Goal: Task Accomplishment & Management: Complete application form

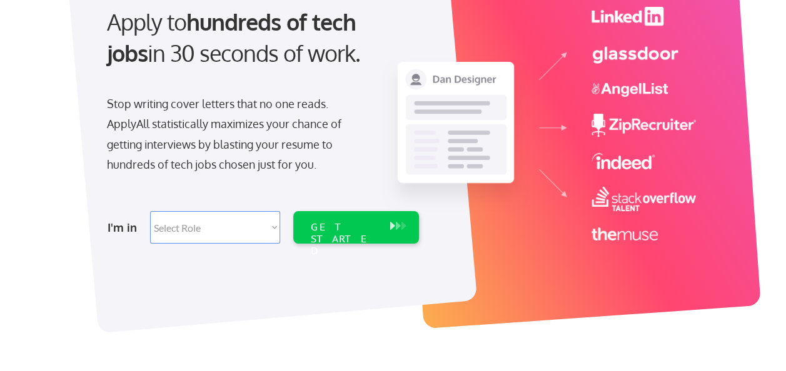
scroll to position [139, 0]
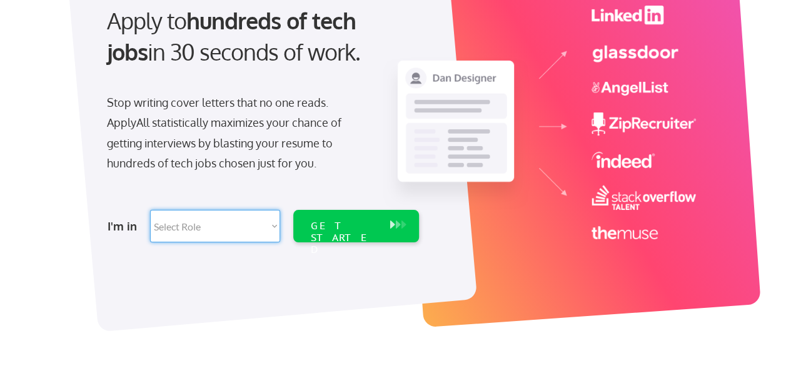
click at [236, 223] on select "Select Role Software Engineering Product Management Customer Success Sales UI/U…" at bounding box center [215, 226] width 130 height 33
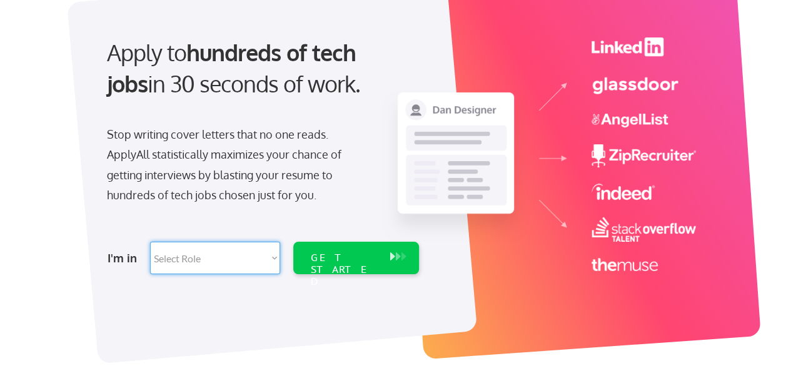
scroll to position [96, 0]
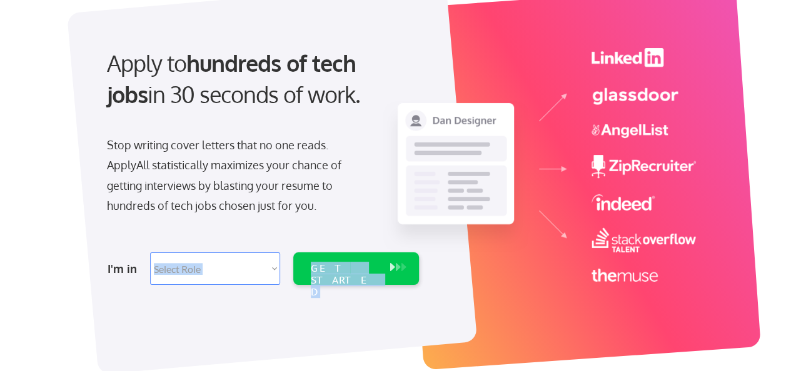
drag, startPoint x: 246, startPoint y: 246, endPoint x: 249, endPoint y: 273, distance: 26.4
click at [249, 273] on div "I'm in Select Role Software Engineering Product Management Customer Success Sal…" at bounding box center [261, 269] width 349 height 44
click at [249, 273] on select "Select Role Software Engineering Product Management Customer Success Sales UI/U…" at bounding box center [215, 269] width 130 height 33
select select ""design""
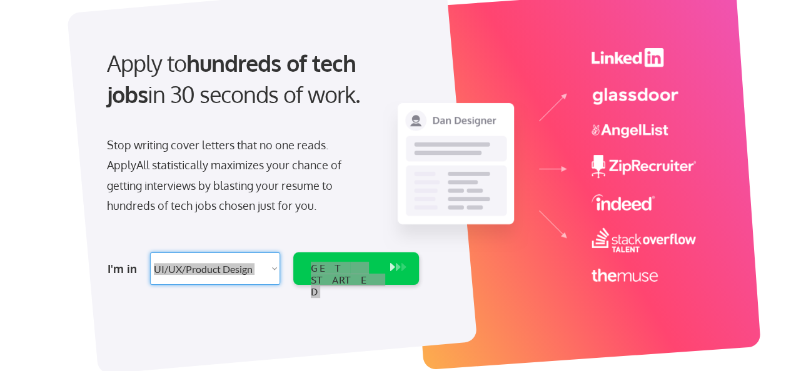
select select ""design""
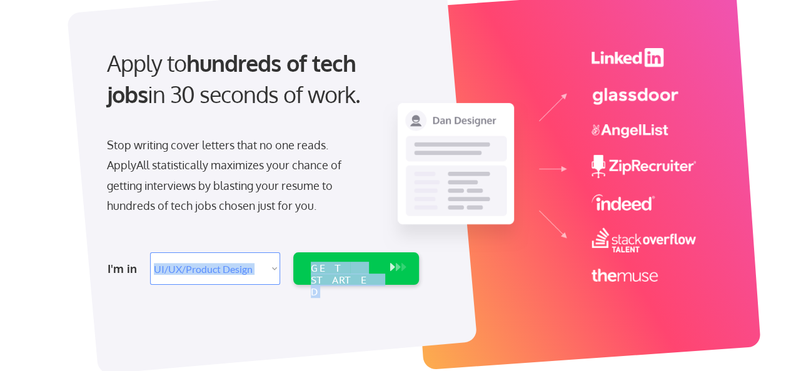
click at [221, 268] on select "Select Role Software Engineering Product Management Customer Success Sales UI/U…" at bounding box center [215, 269] width 130 height 33
select select ""BLANK_1427118194589""
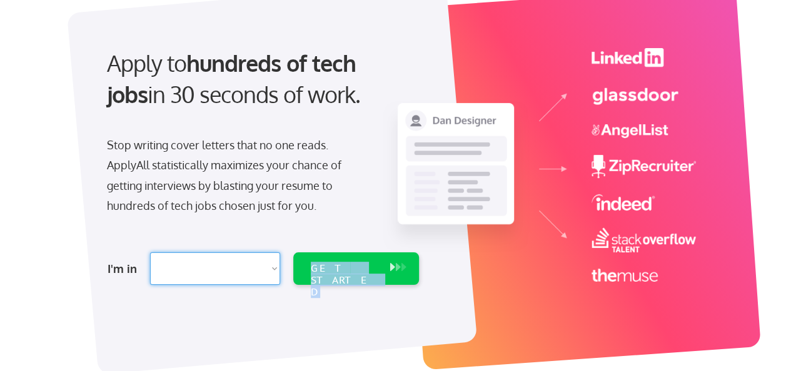
click at [150, 253] on select "Select Role Software Engineering Product Management Customer Success Sales UI/U…" at bounding box center [215, 269] width 130 height 33
select select ""PLACEHOLDER_1427118222253""
click at [259, 273] on select "Select Role Software Engineering Product Management Customer Success Sales UI/U…" at bounding box center [215, 269] width 130 height 33
select select ""technical_project_program_mgmt""
click at [150, 253] on select "Select Role Software Engineering Product Management Customer Success Sales UI/U…" at bounding box center [215, 269] width 130 height 33
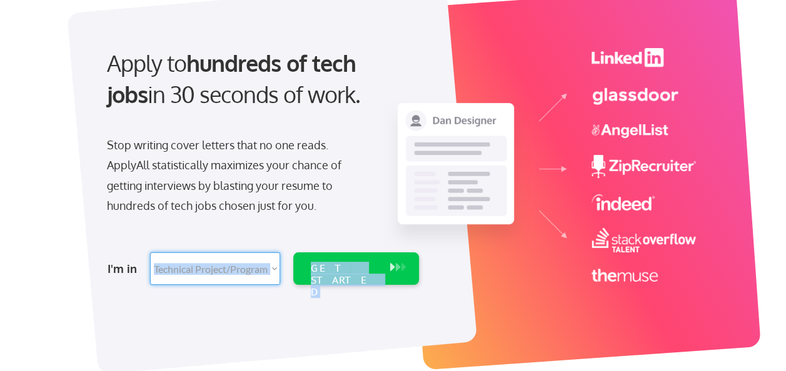
select select ""technical_project_program_mgmt""
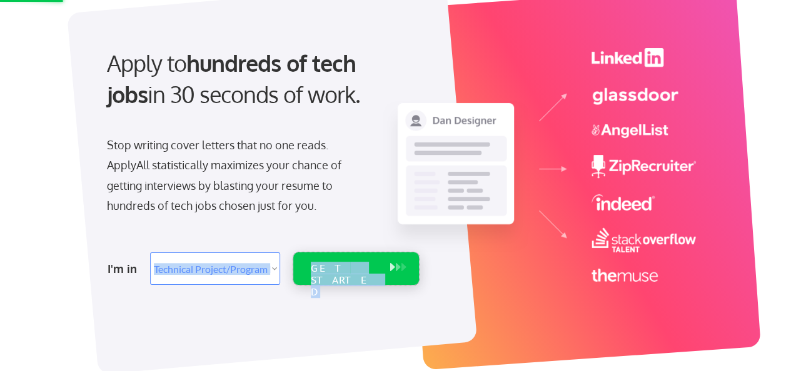
click at [333, 258] on div "GET STARTED" at bounding box center [343, 269] width 79 height 33
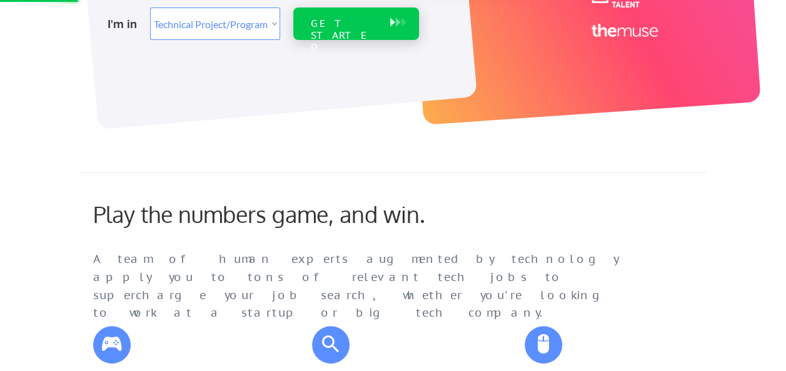
scroll to position [346, 0]
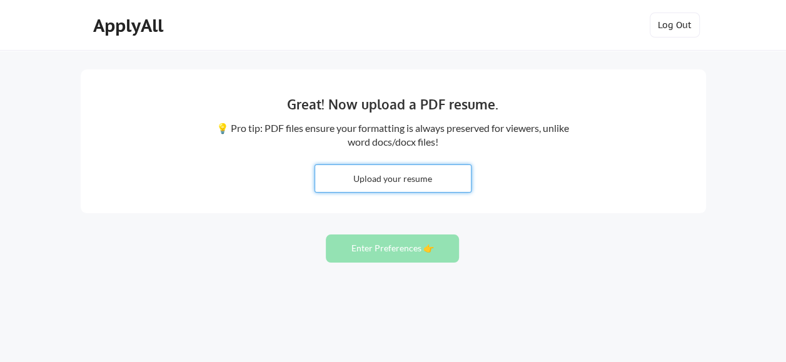
click at [398, 188] on input "file" at bounding box center [393, 178] width 156 height 27
type input "C:\fakepath\[PERSON_NAME] CV_Electrical_engineer.pdf"
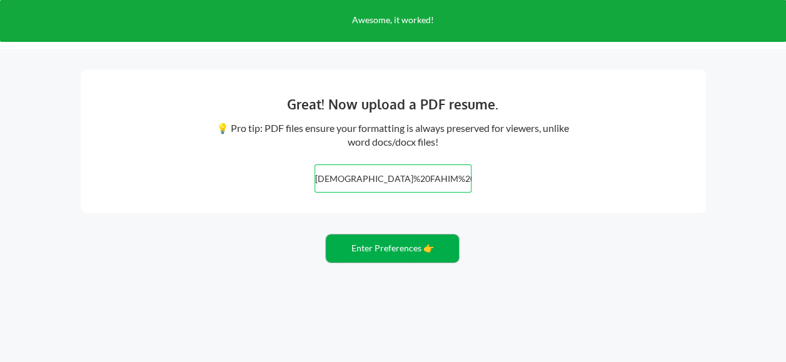
click at [408, 256] on button "Enter Preferences 👉" at bounding box center [392, 248] width 133 height 28
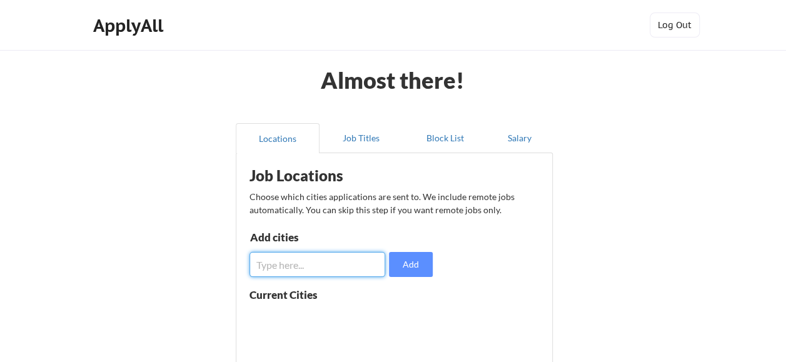
click at [330, 253] on input "input" at bounding box center [317, 264] width 136 height 25
type input "e"
type input "DUBAI"
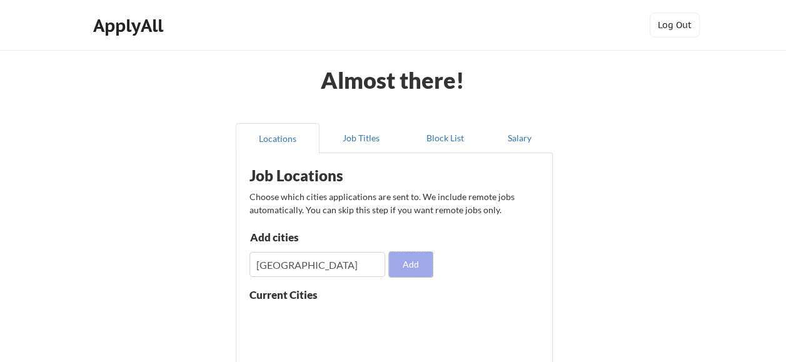
click at [420, 274] on button "Add" at bounding box center [411, 264] width 44 height 25
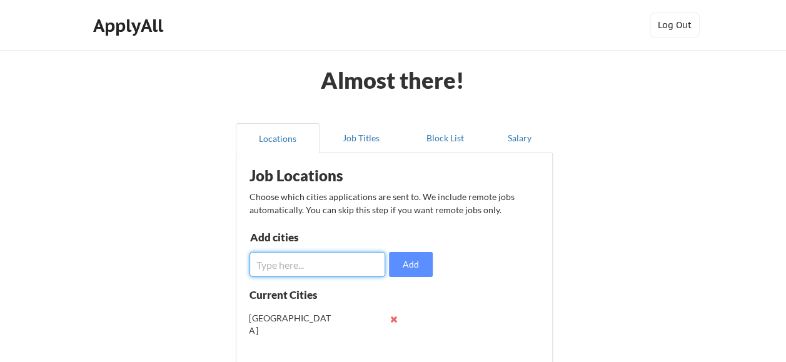
click at [319, 272] on input "input" at bounding box center [317, 264] width 136 height 25
type input "SHARJAH"
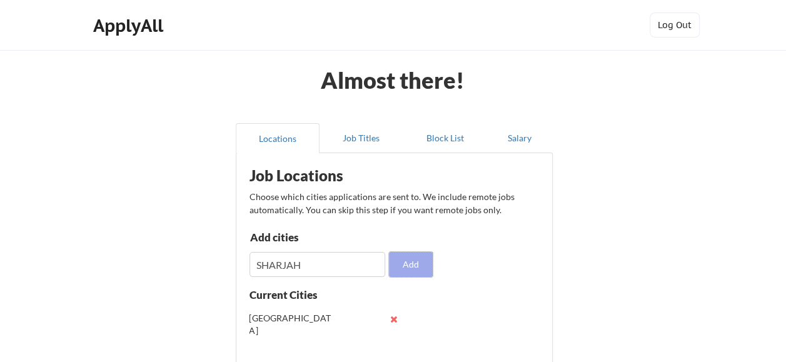
click at [407, 264] on button "Add" at bounding box center [411, 264] width 44 height 25
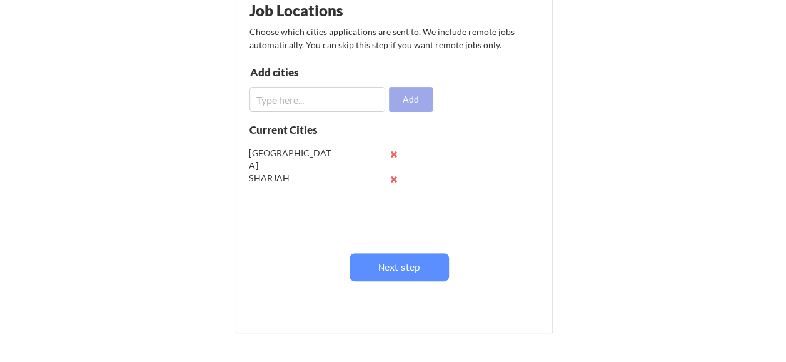
scroll to position [166, 0]
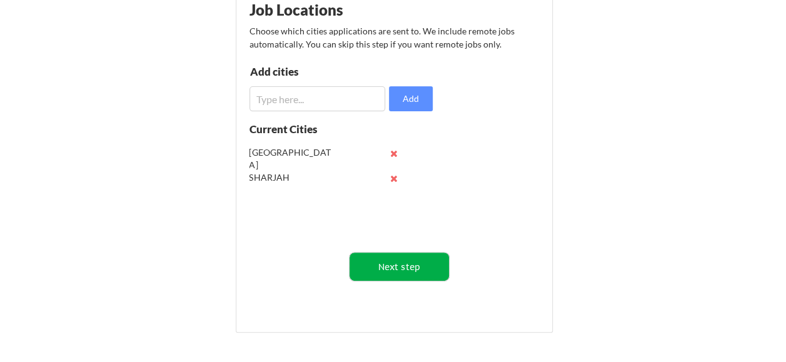
click at [386, 264] on button "Next step" at bounding box center [398, 267] width 99 height 28
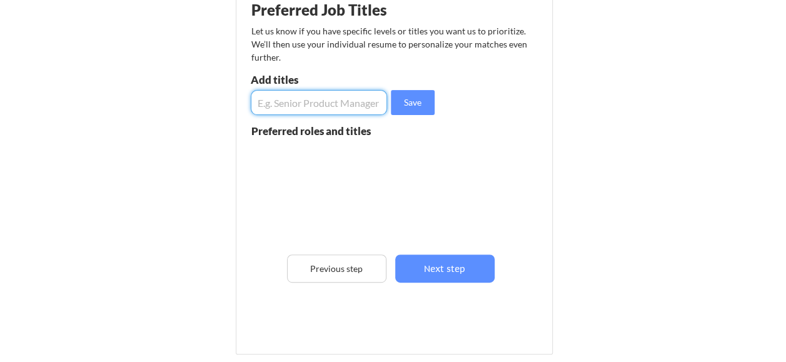
click at [324, 90] on input "input" at bounding box center [319, 102] width 137 height 25
type input "ENTRY LEVEL ELECTRICAL ENGINEER"
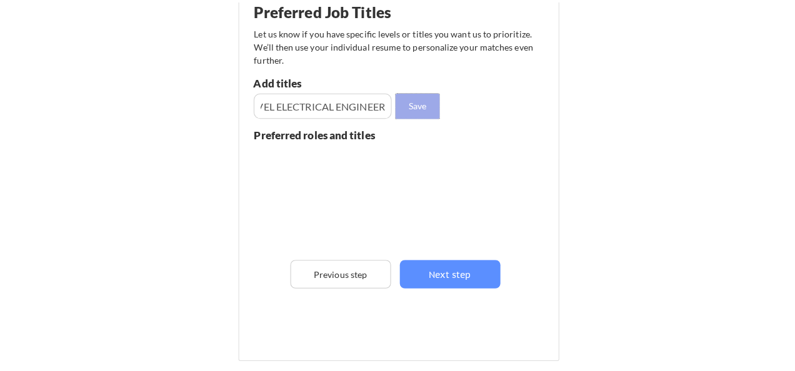
scroll to position [0, 0]
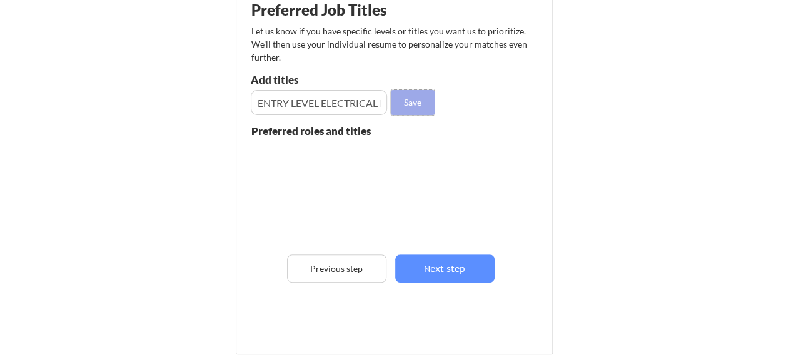
click at [398, 93] on button "Save" at bounding box center [413, 102] width 44 height 25
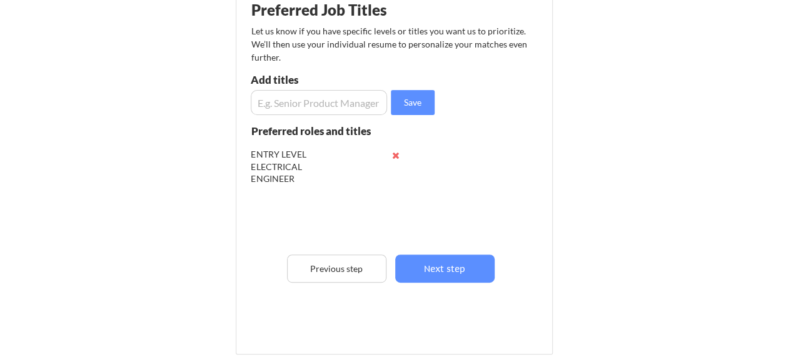
click at [338, 96] on input "input" at bounding box center [319, 102] width 137 height 25
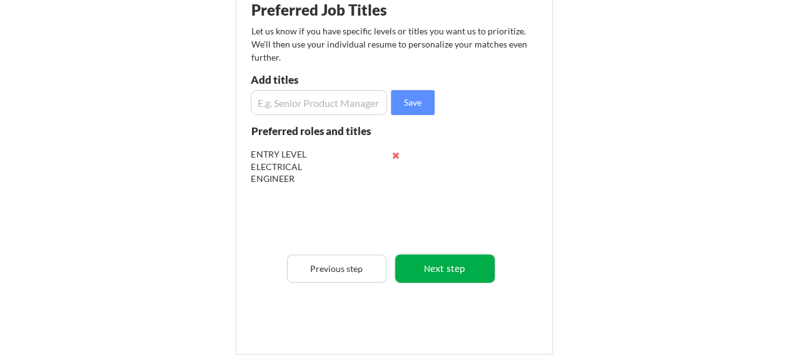
click at [433, 264] on button "Next step" at bounding box center [444, 268] width 99 height 28
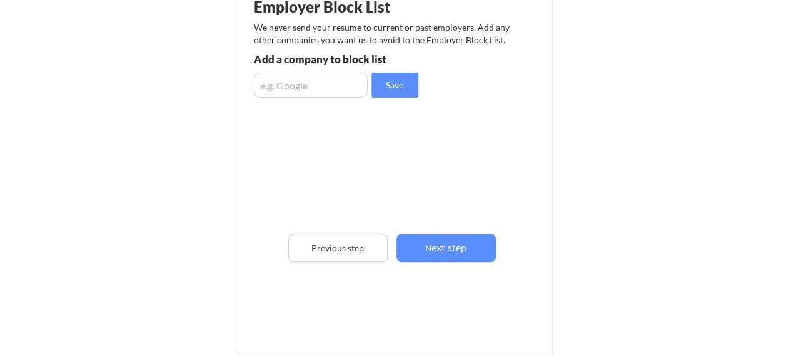
click at [335, 86] on input "input" at bounding box center [311, 85] width 114 height 25
click at [453, 243] on button "Next step" at bounding box center [445, 248] width 99 height 28
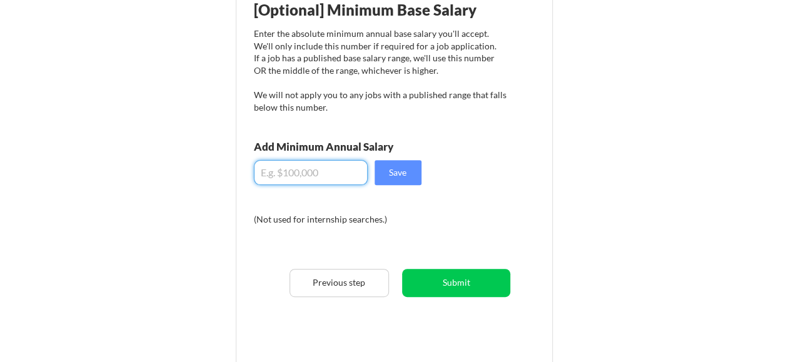
click at [326, 171] on input "input" at bounding box center [311, 172] width 114 height 25
click at [270, 169] on input "input" at bounding box center [311, 172] width 114 height 25
type input "$25,000"
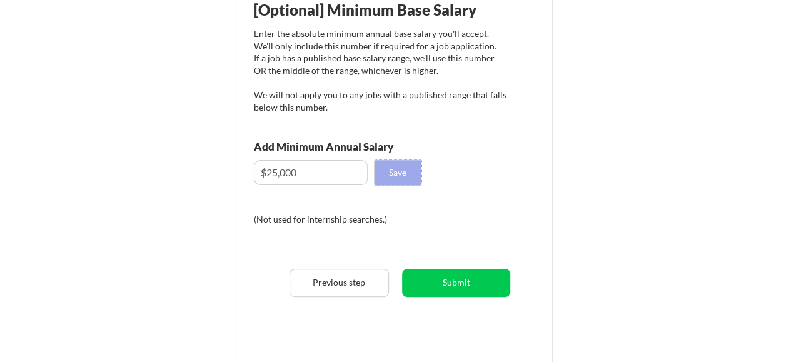
click at [394, 169] on button "Save" at bounding box center [397, 172] width 47 height 25
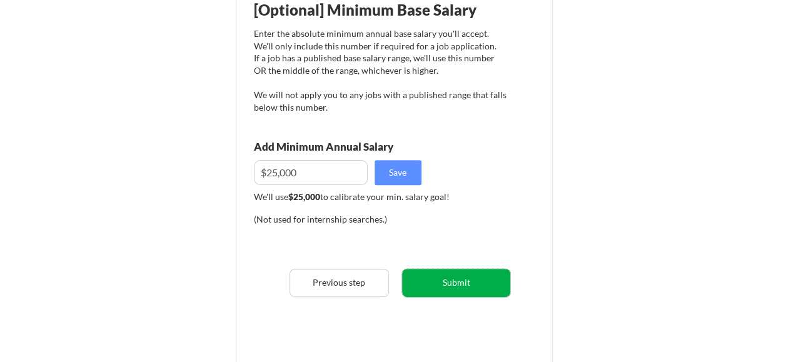
click at [467, 281] on button "Submit" at bounding box center [456, 283] width 108 height 28
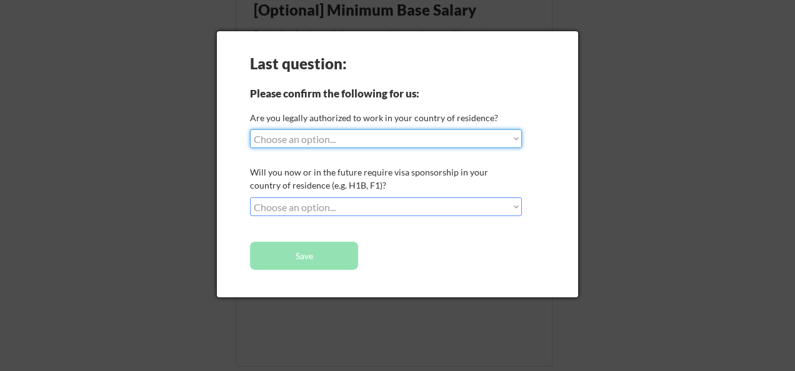
click at [413, 133] on select "Choose an option... Yes, I am a US Citizen Yes, I am a Canadian Citizen Yes, I …" at bounding box center [386, 138] width 272 height 19
select select ""no__i_am_not__yet__authorized""
click at [250, 129] on select "Choose an option... Yes, I am a US Citizen Yes, I am a Canadian Citizen Yes, I …" at bounding box center [386, 138] width 272 height 19
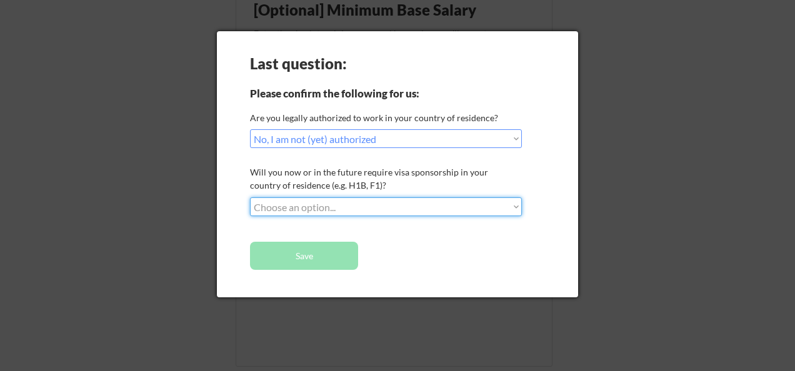
click at [359, 199] on select "Choose an option... No, I will not need sponsorship Yes, I will need sponsorship" at bounding box center [386, 207] width 272 height 19
select select ""yes__i_will_need_sponsorship""
click at [250, 198] on select "Choose an option... No, I will not need sponsorship Yes, I will need sponsorship" at bounding box center [386, 207] width 272 height 19
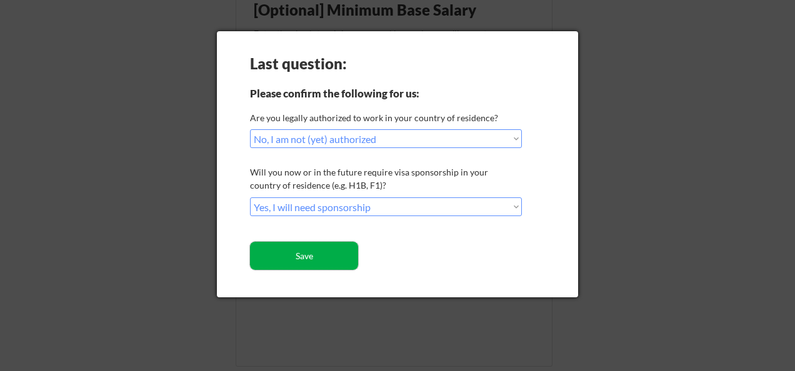
click at [334, 251] on button "Save" at bounding box center [304, 256] width 108 height 28
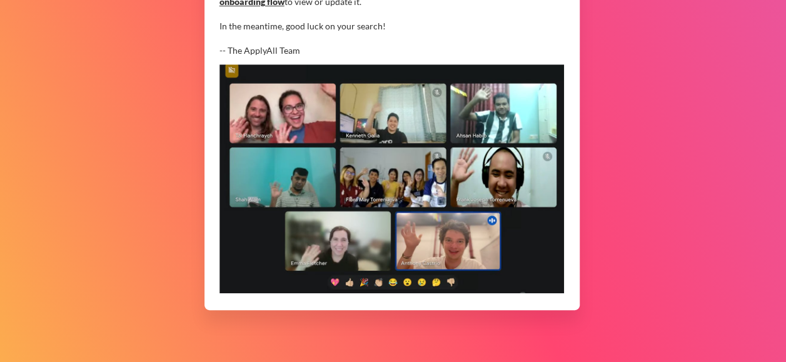
scroll to position [450, 0]
